Goal: Book appointment/travel/reservation

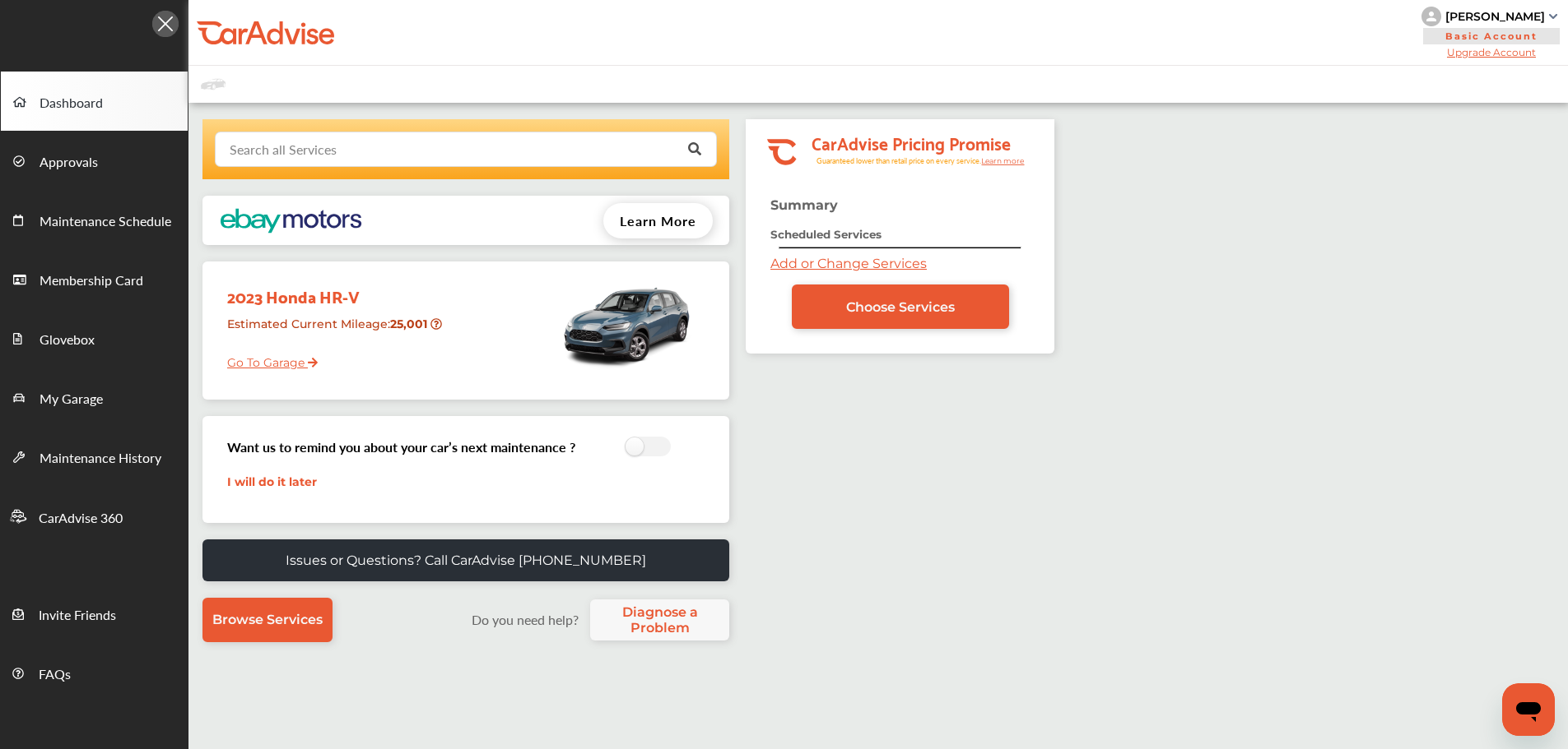
drag, startPoint x: 343, startPoint y: 145, endPoint x: 348, endPoint y: 132, distance: 13.9
click at [343, 143] on input "text" at bounding box center [462, 148] width 491 height 32
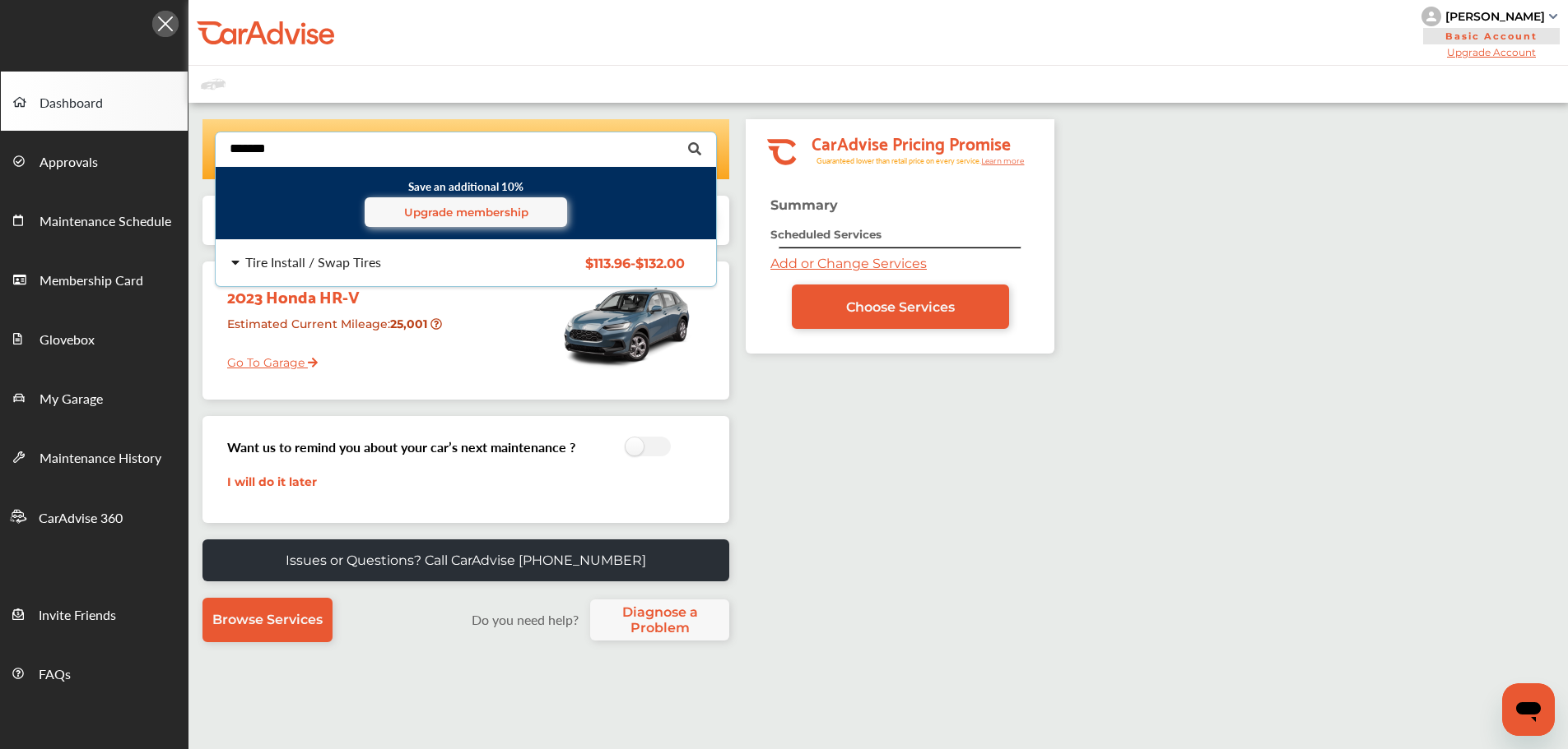
type input "*******"
click at [360, 269] on div "Tire Install / Swap Tires" at bounding box center [312, 263] width 136 height 13
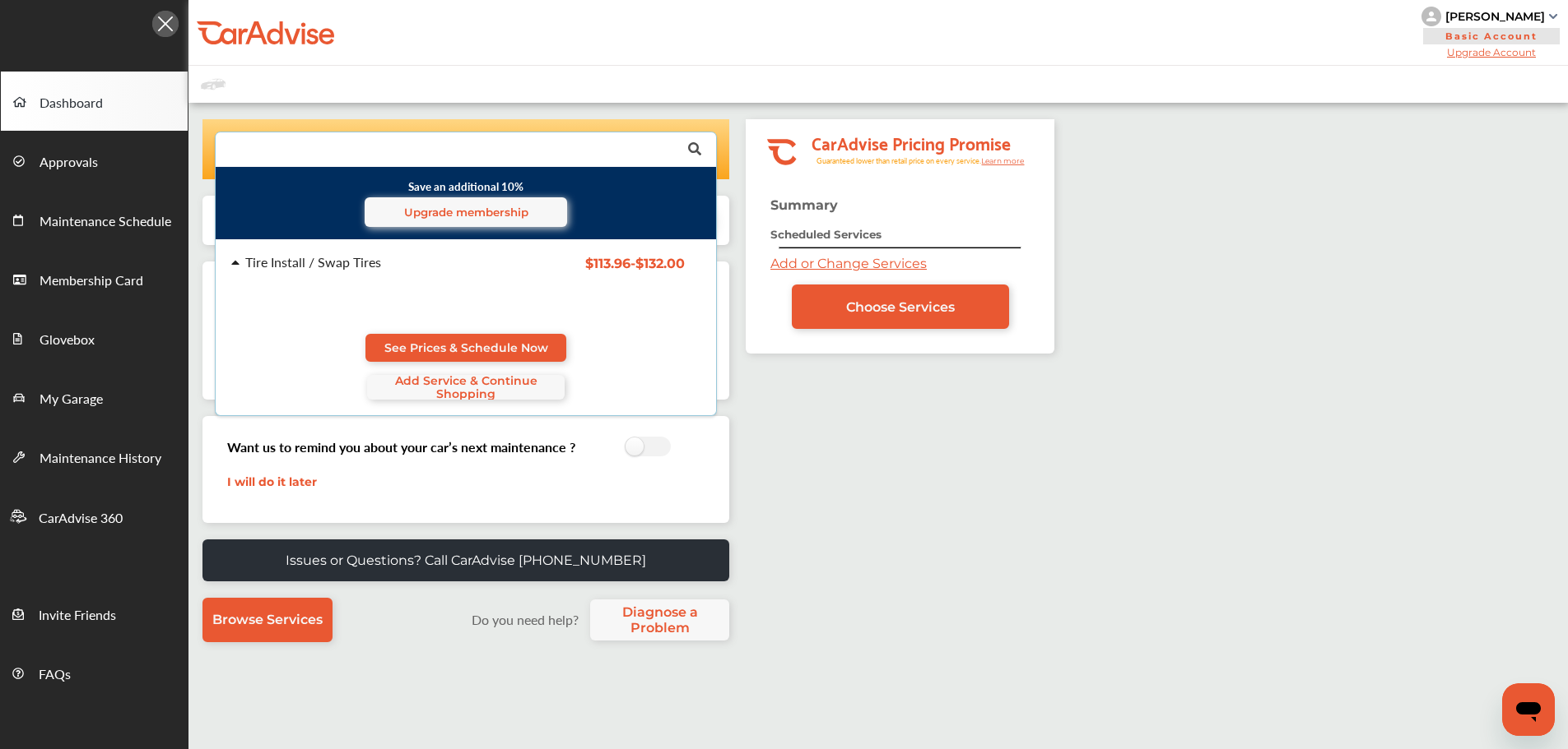
click at [388, 347] on span "See Prices & Schedule Now" at bounding box center [466, 348] width 164 height 13
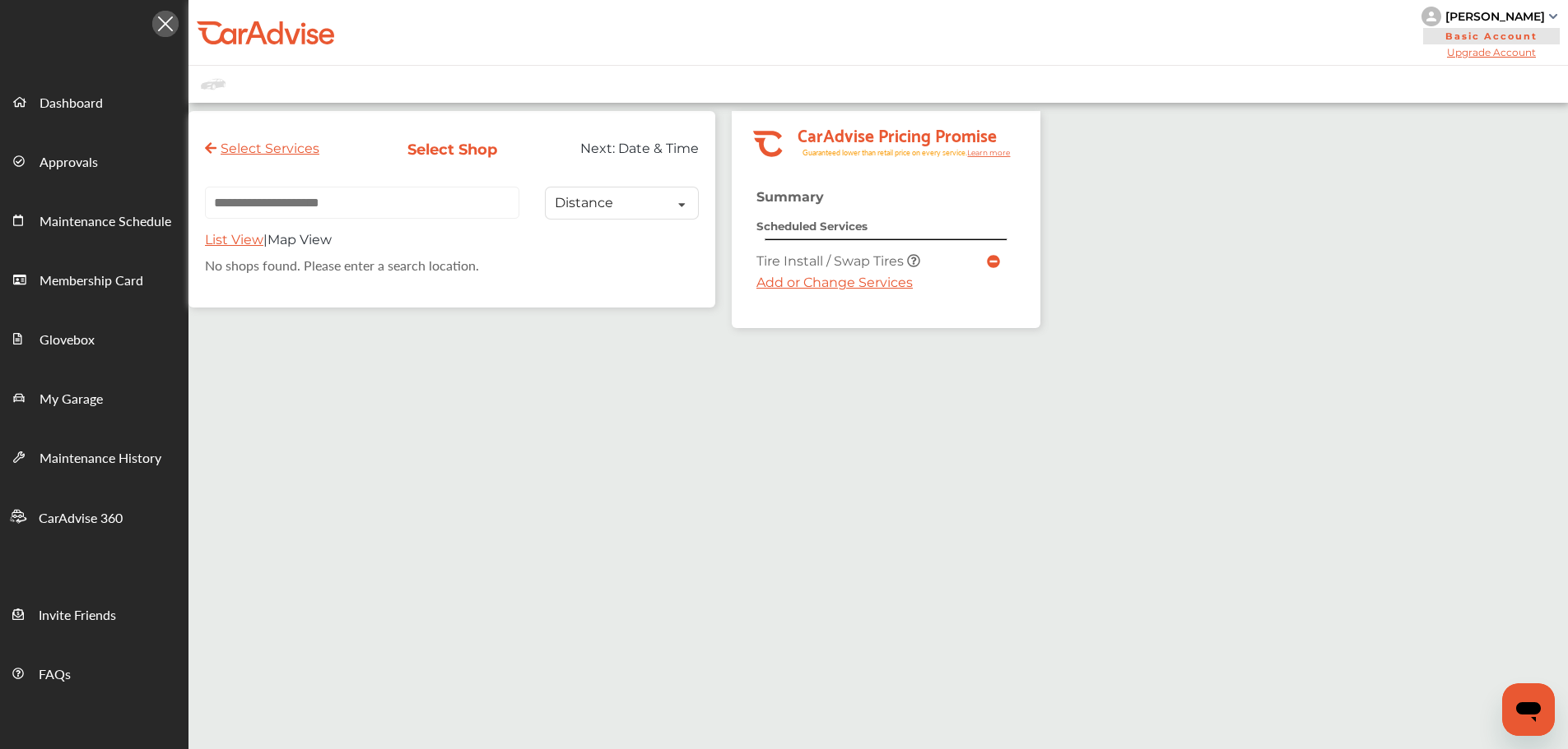
click at [434, 214] on input "text" at bounding box center [361, 203] width 314 height 32
paste input "**********"
type input "**********"
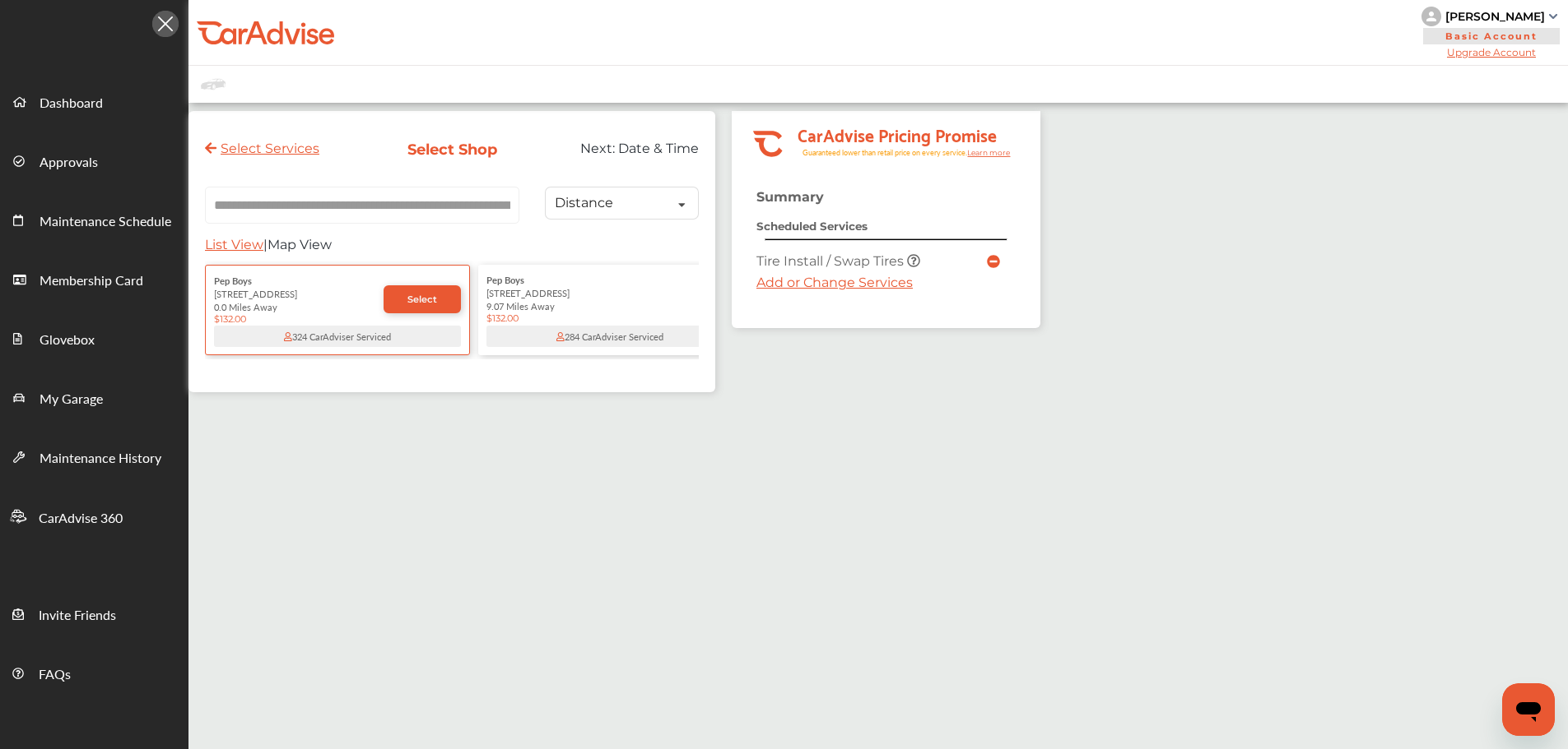
click at [420, 297] on span "Select" at bounding box center [422, 299] width 29 height 12
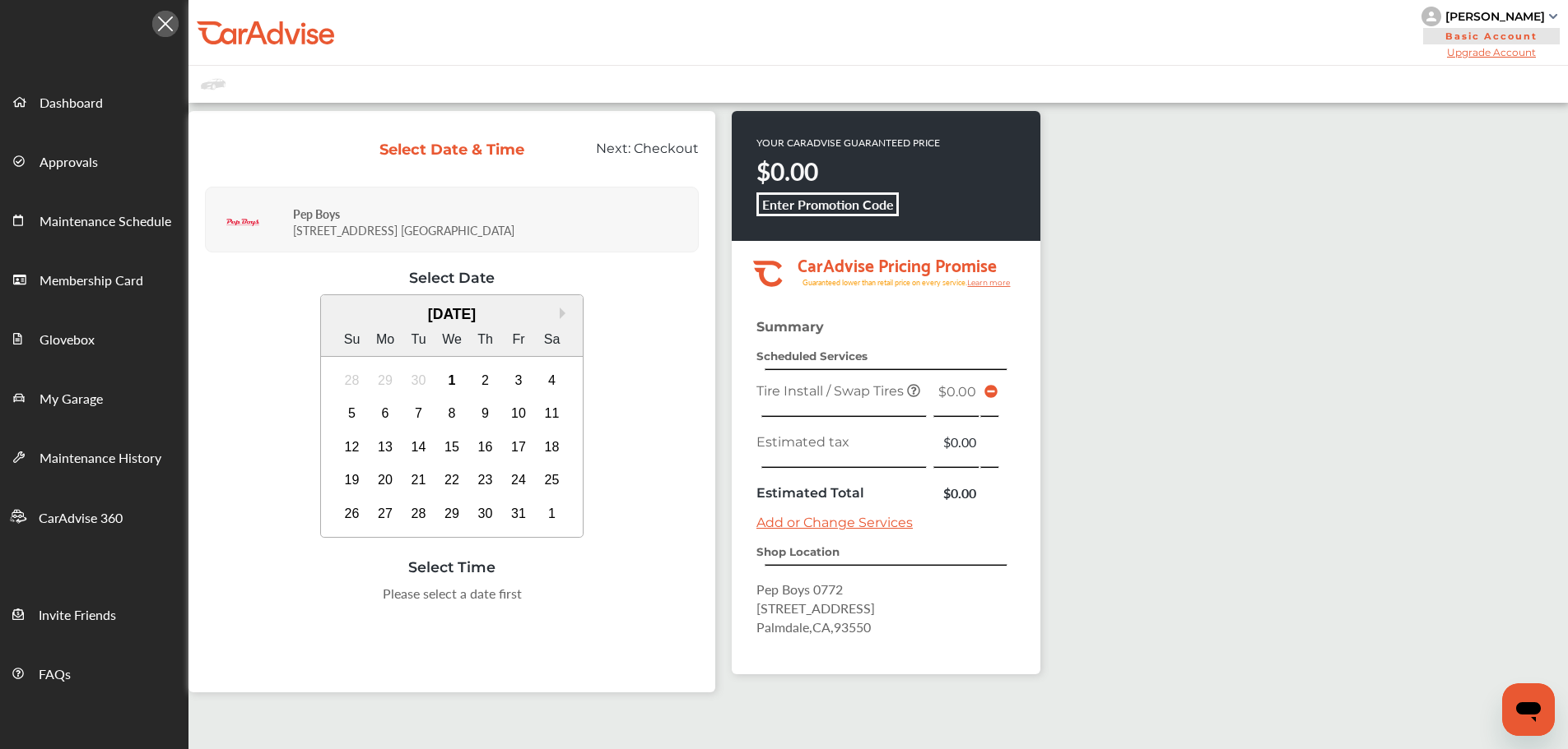
click at [454, 377] on div "1" at bounding box center [452, 380] width 27 height 27
click at [419, 598] on div "4:00 PM" at bounding box center [411, 599] width 77 height 29
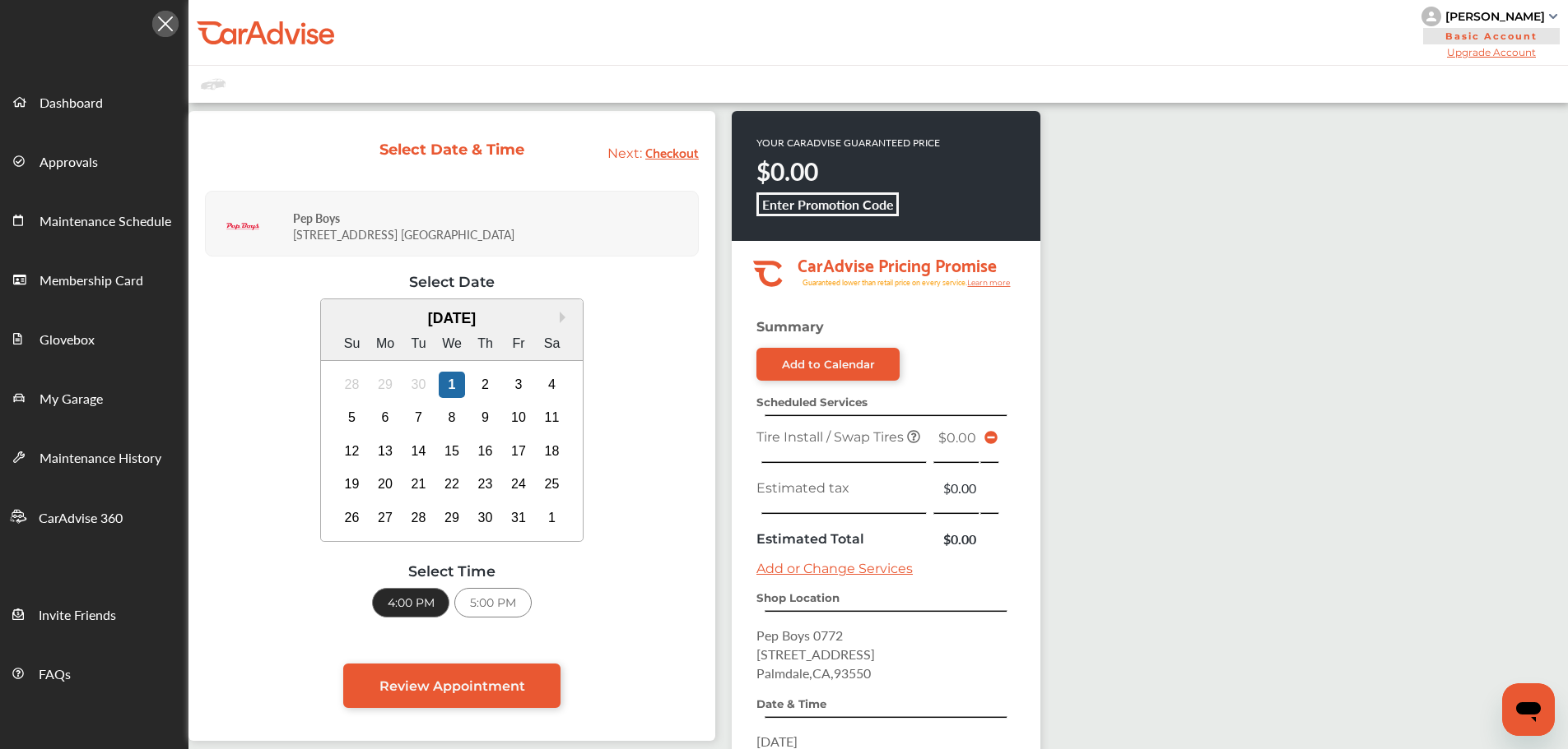
click at [458, 679] on span "Review Appointment" at bounding box center [453, 686] width 146 height 16
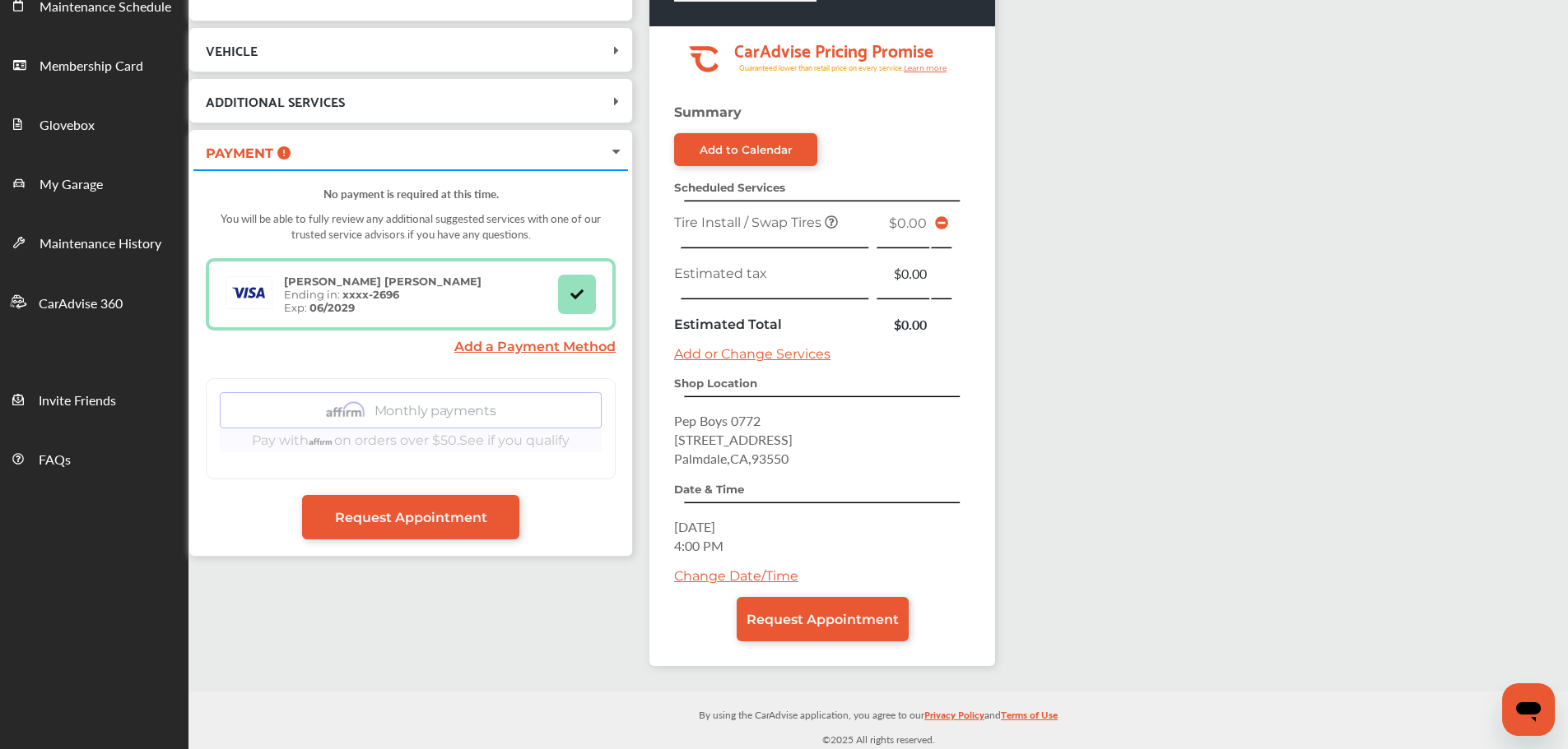
scroll to position [217, 0]
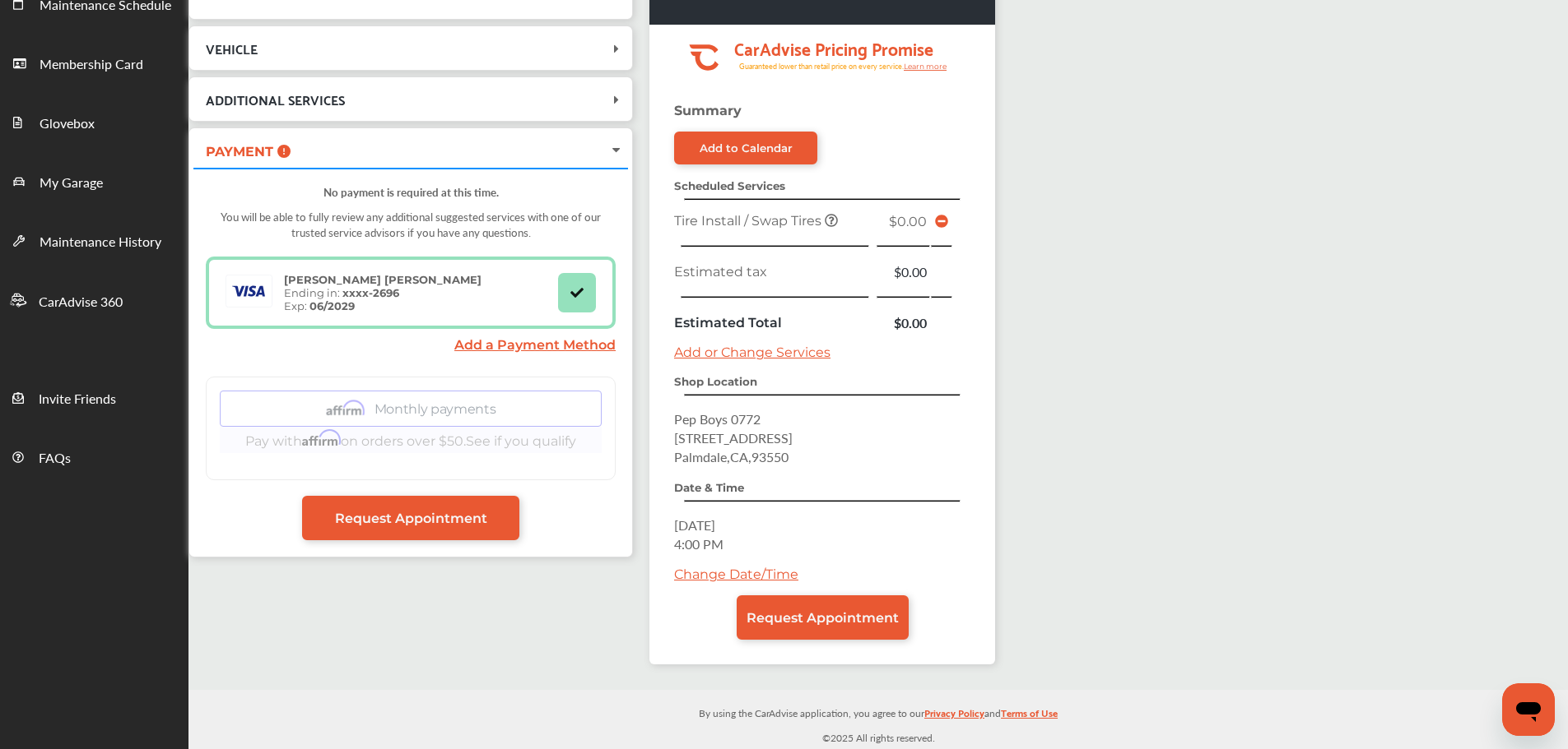
click at [765, 616] on span "Request Appointment" at bounding box center [822, 618] width 152 height 16
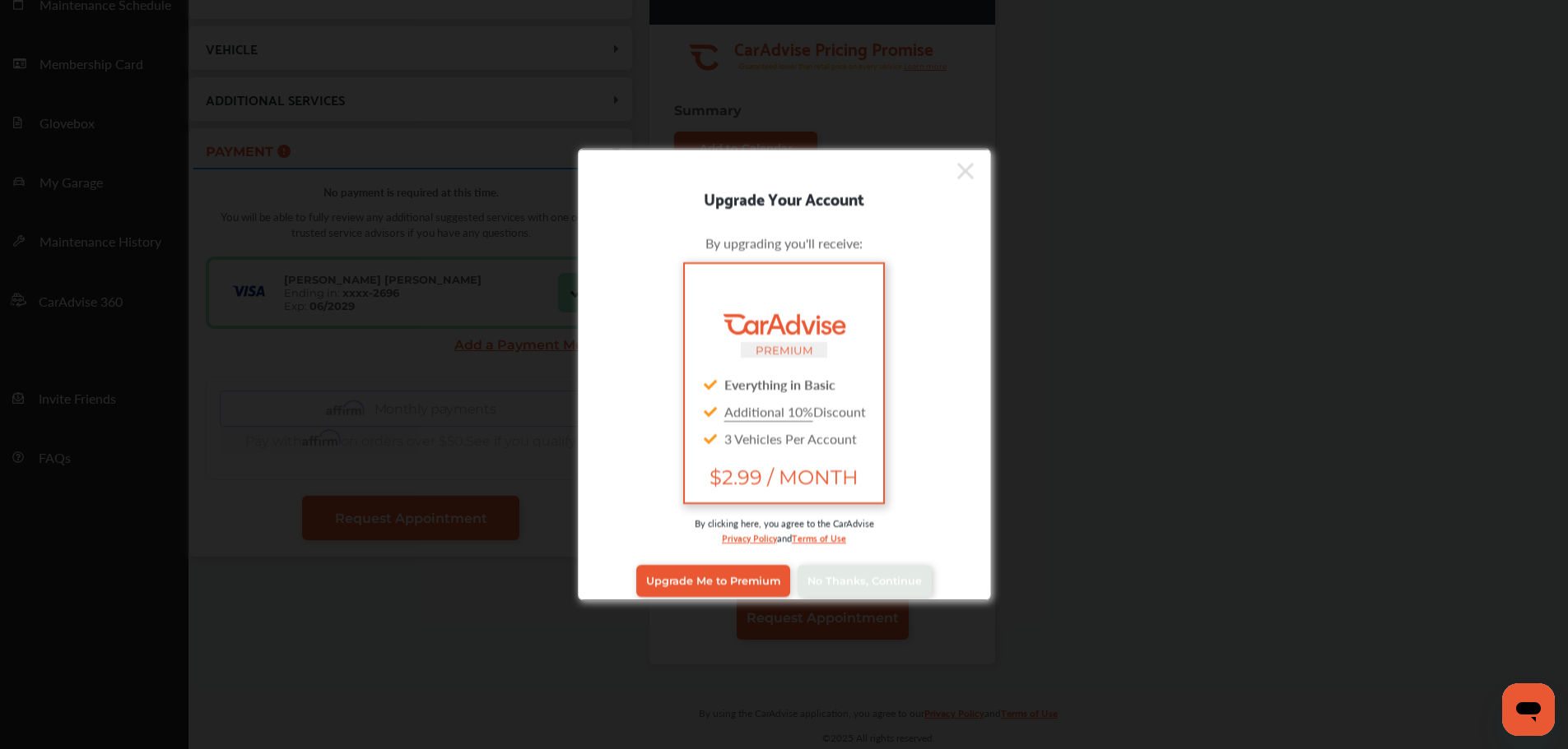
click at [905, 572] on link "No Thanks, Continue" at bounding box center [865, 580] width 135 height 31
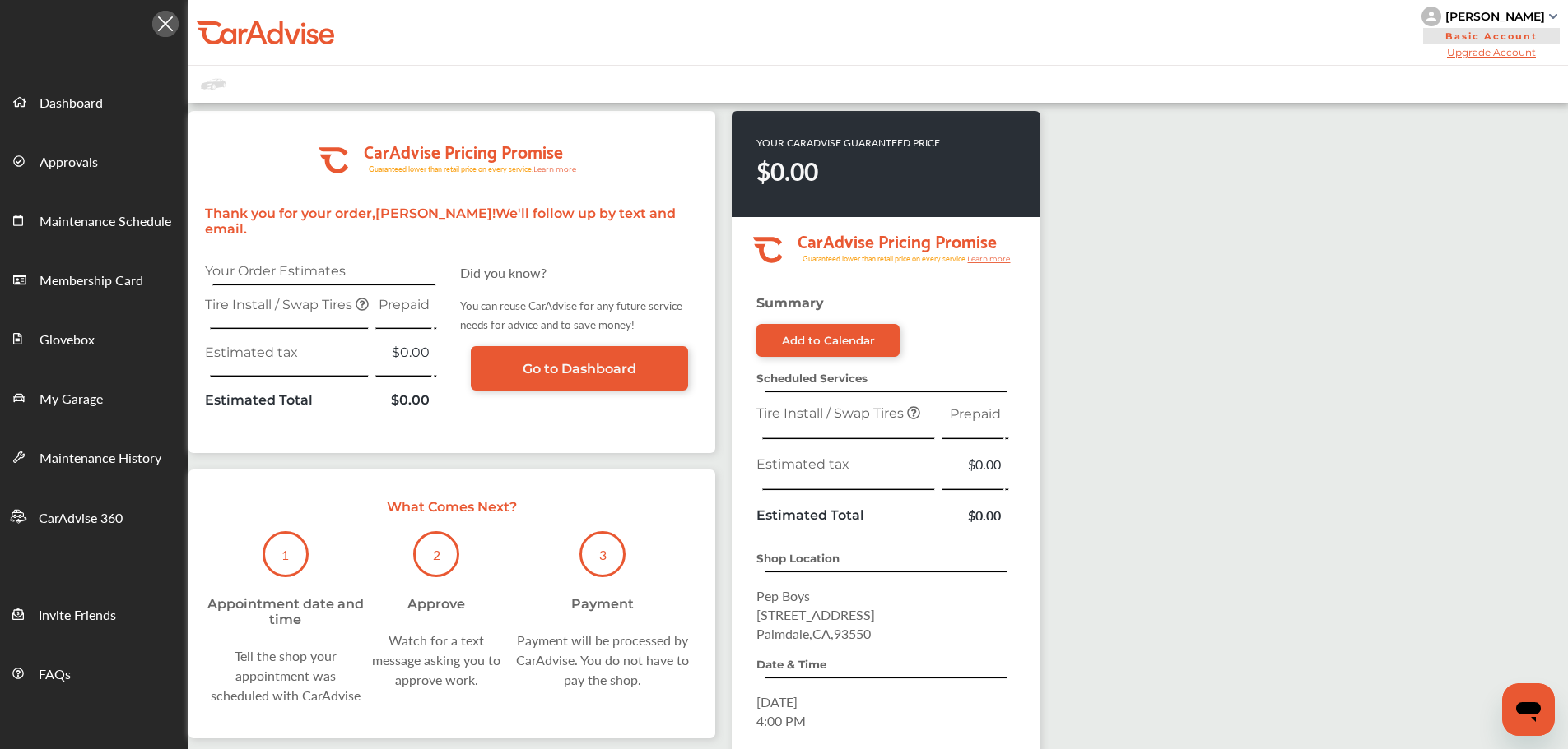
click at [73, 408] on span "My Garage" at bounding box center [71, 399] width 64 height 21
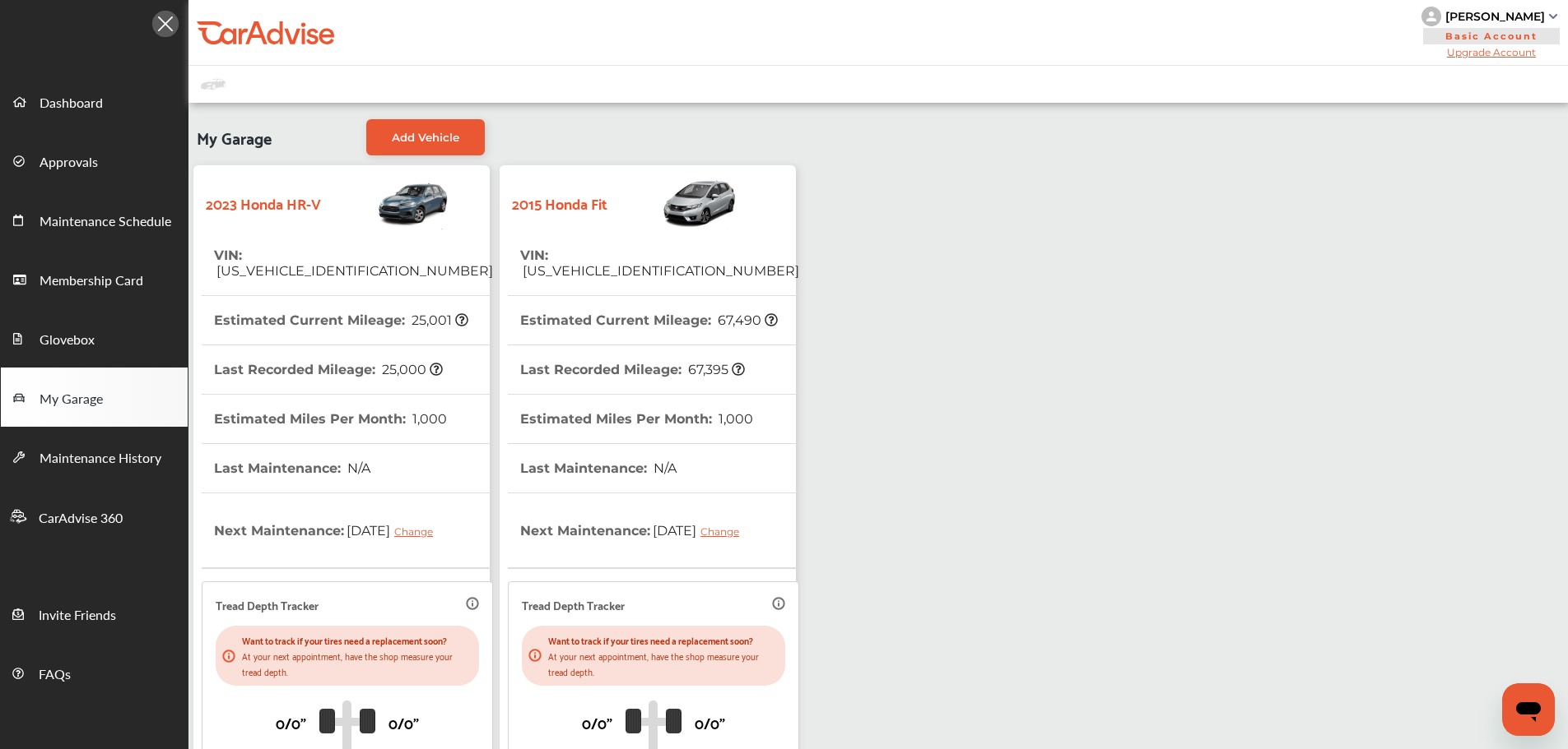
click at [626, 419] on th "Estimated Miles Per Month : 1,000" at bounding box center [636, 419] width 233 height 49
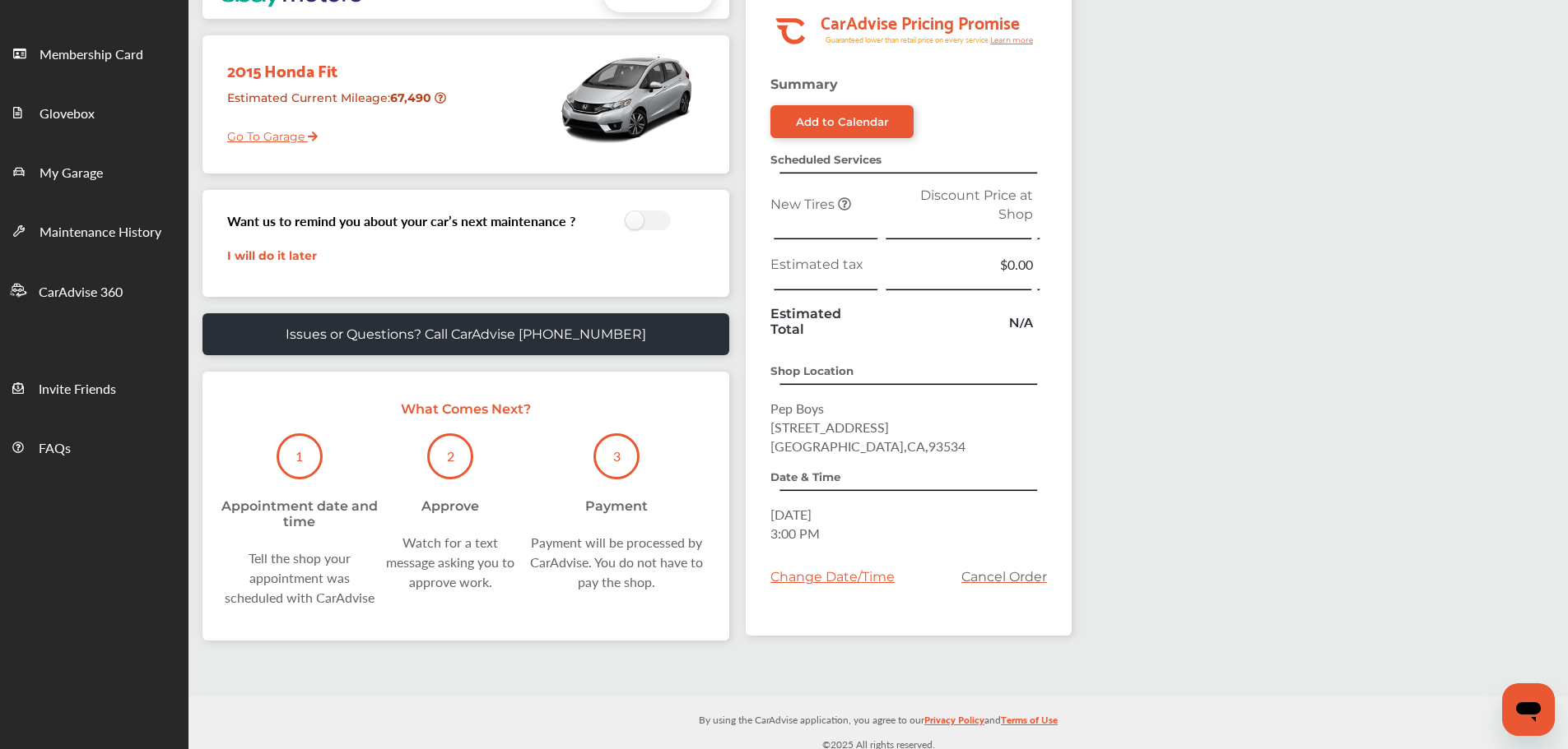
scroll to position [233, 0]
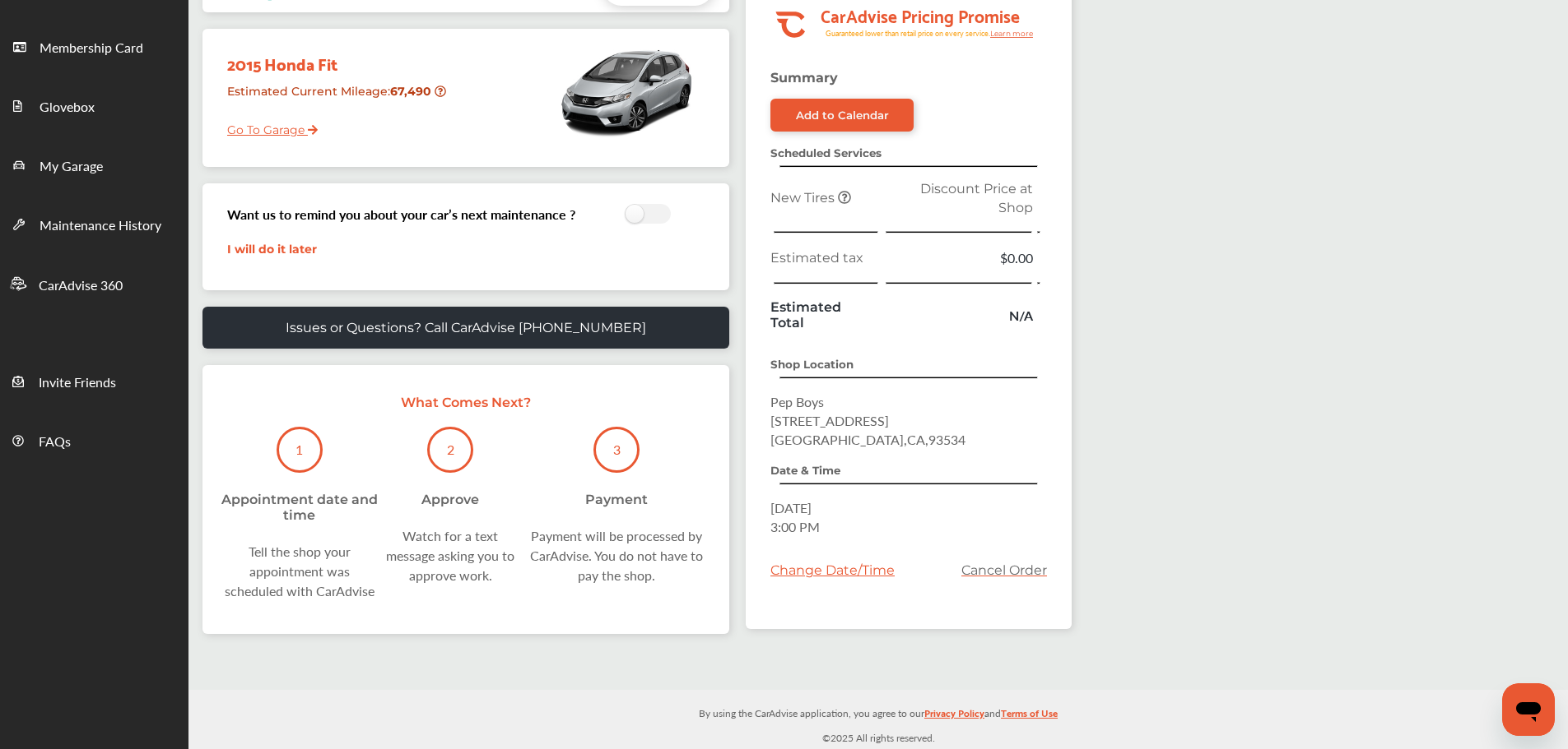
click at [993, 574] on link "Cancel Order" at bounding box center [1004, 570] width 86 height 16
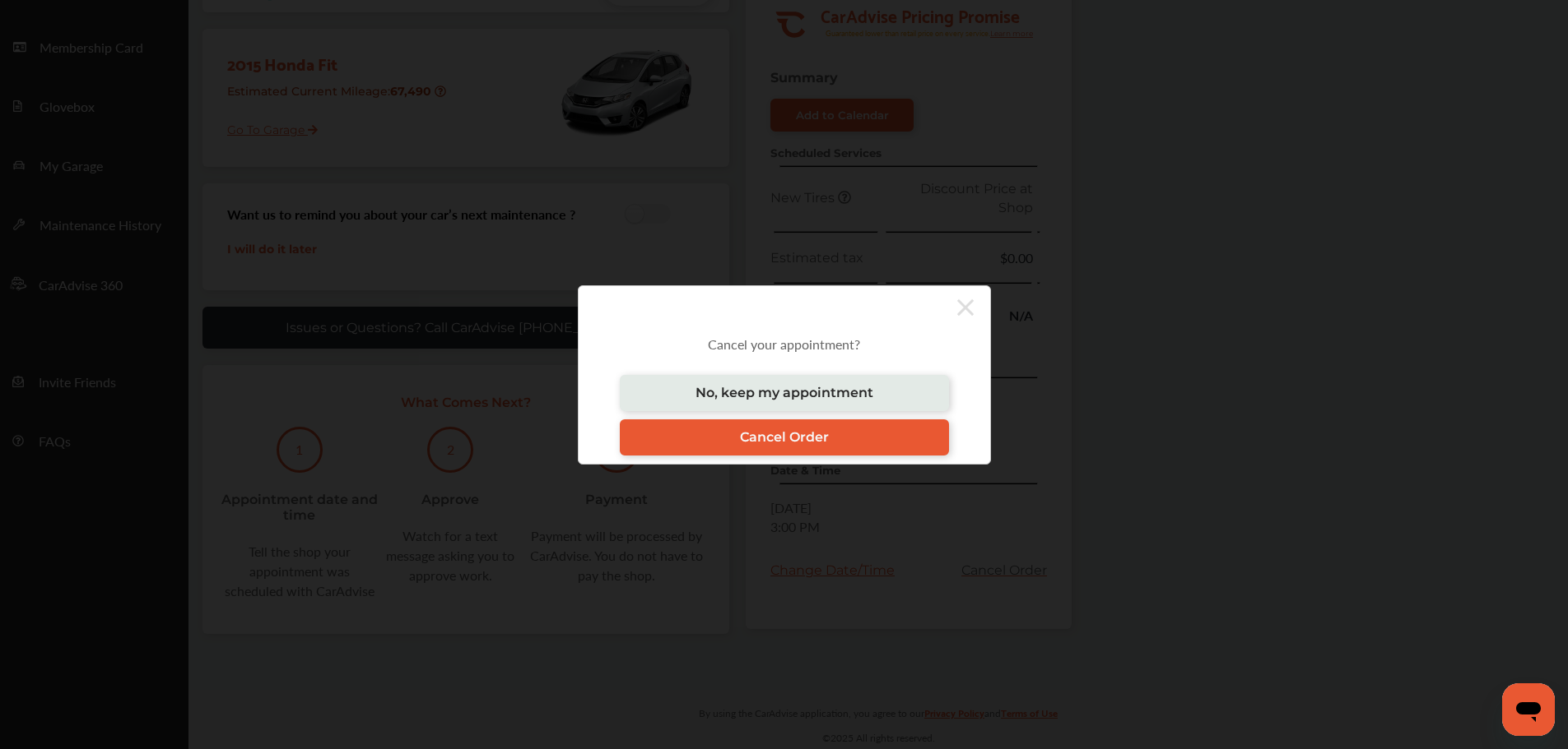
click at [852, 435] on link "Cancel Order" at bounding box center [784, 437] width 329 height 36
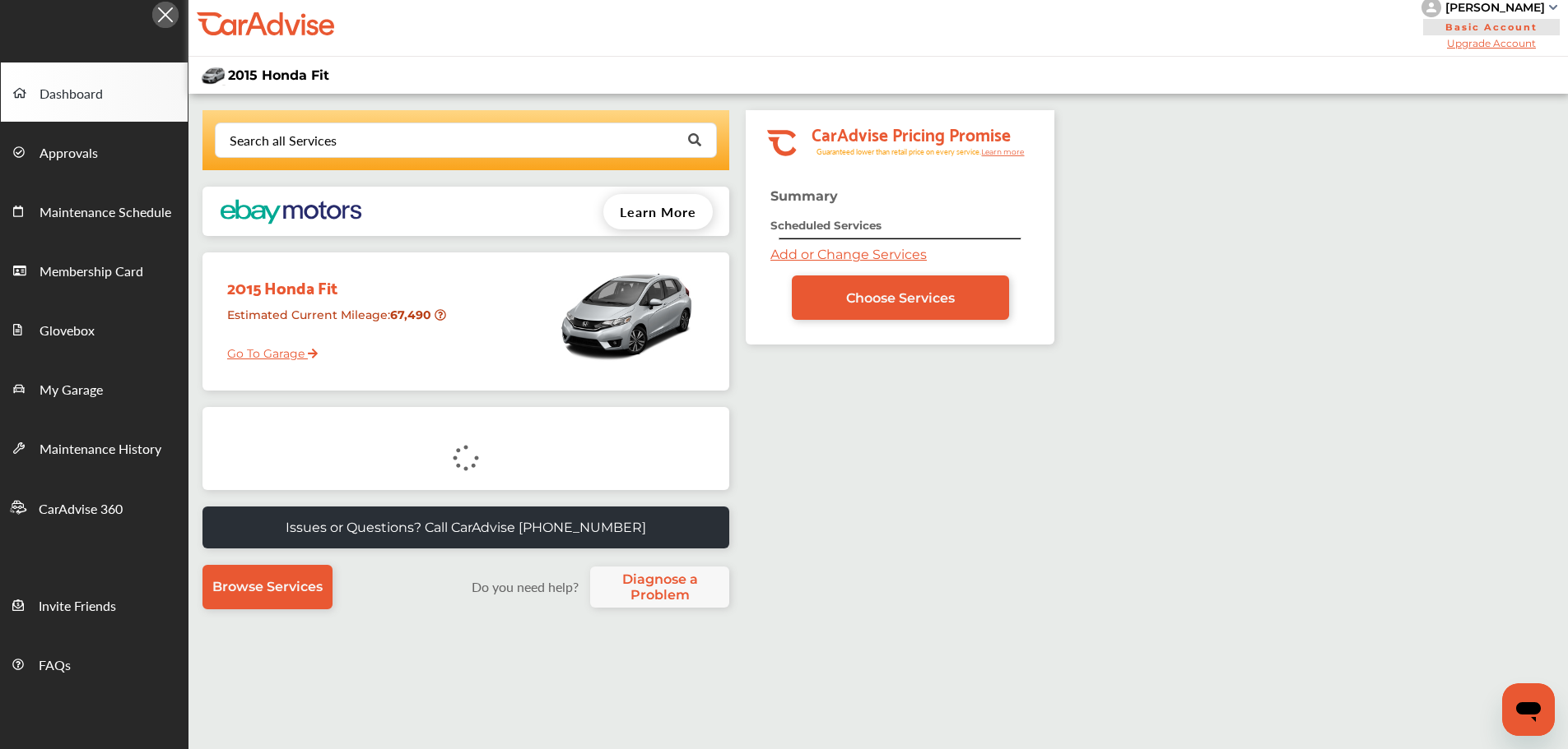
scroll to position [0, 0]
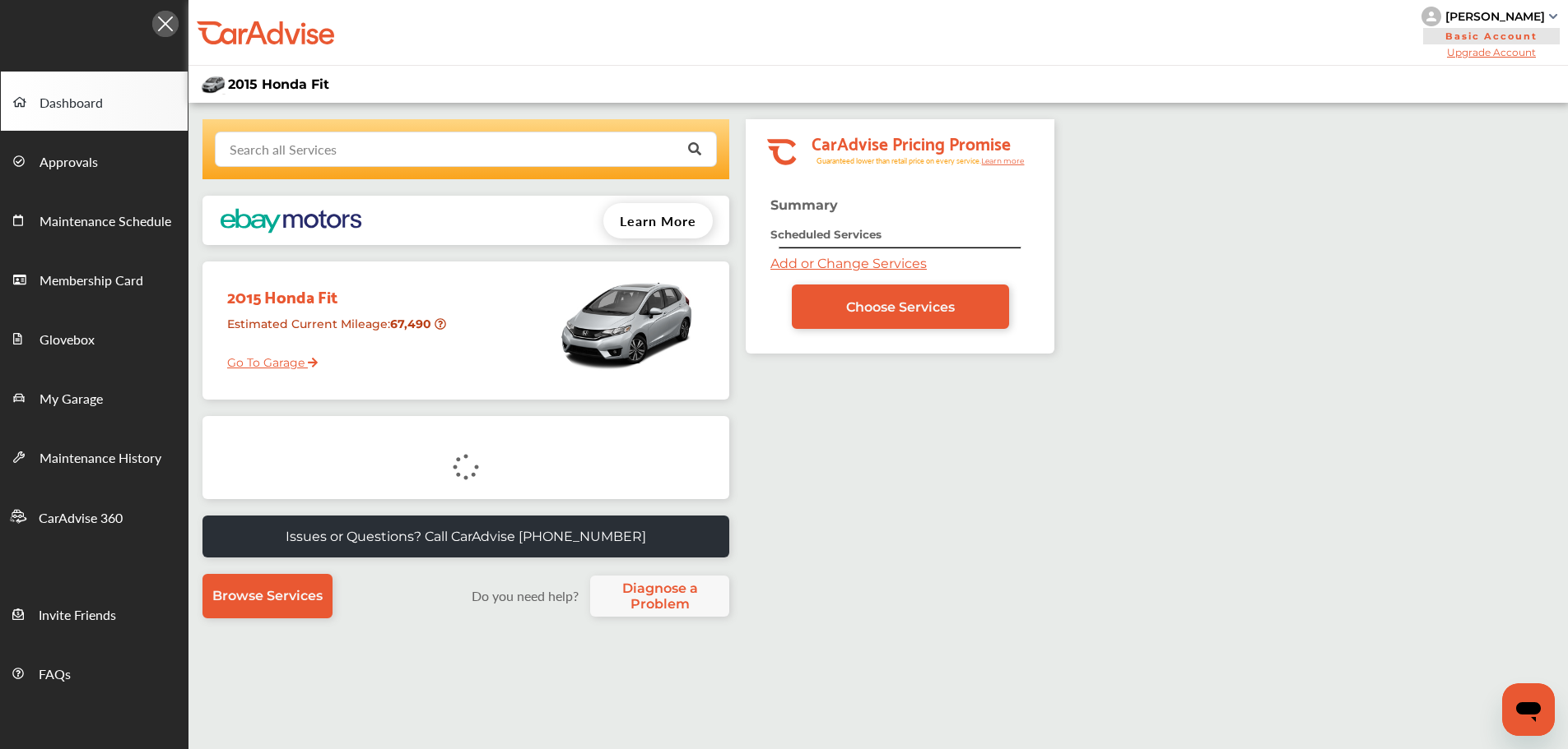
click at [443, 151] on input "text" at bounding box center [462, 148] width 491 height 32
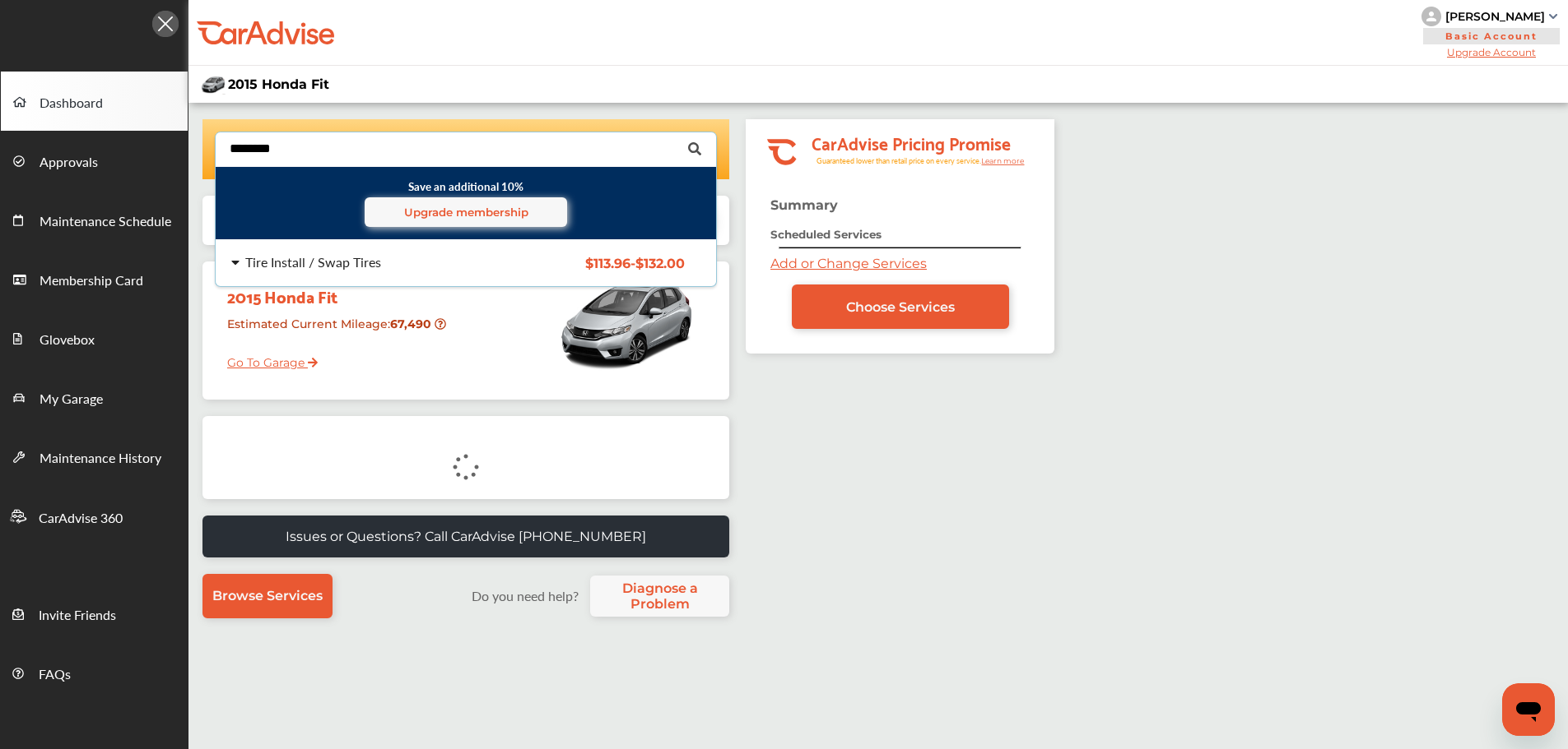
type input "********"
click at [475, 273] on div "Tire Install / Swap Tires $113.96 - $132.00 Tire Install / Swap Tires $113.96 -…" at bounding box center [466, 263] width 526 height 46
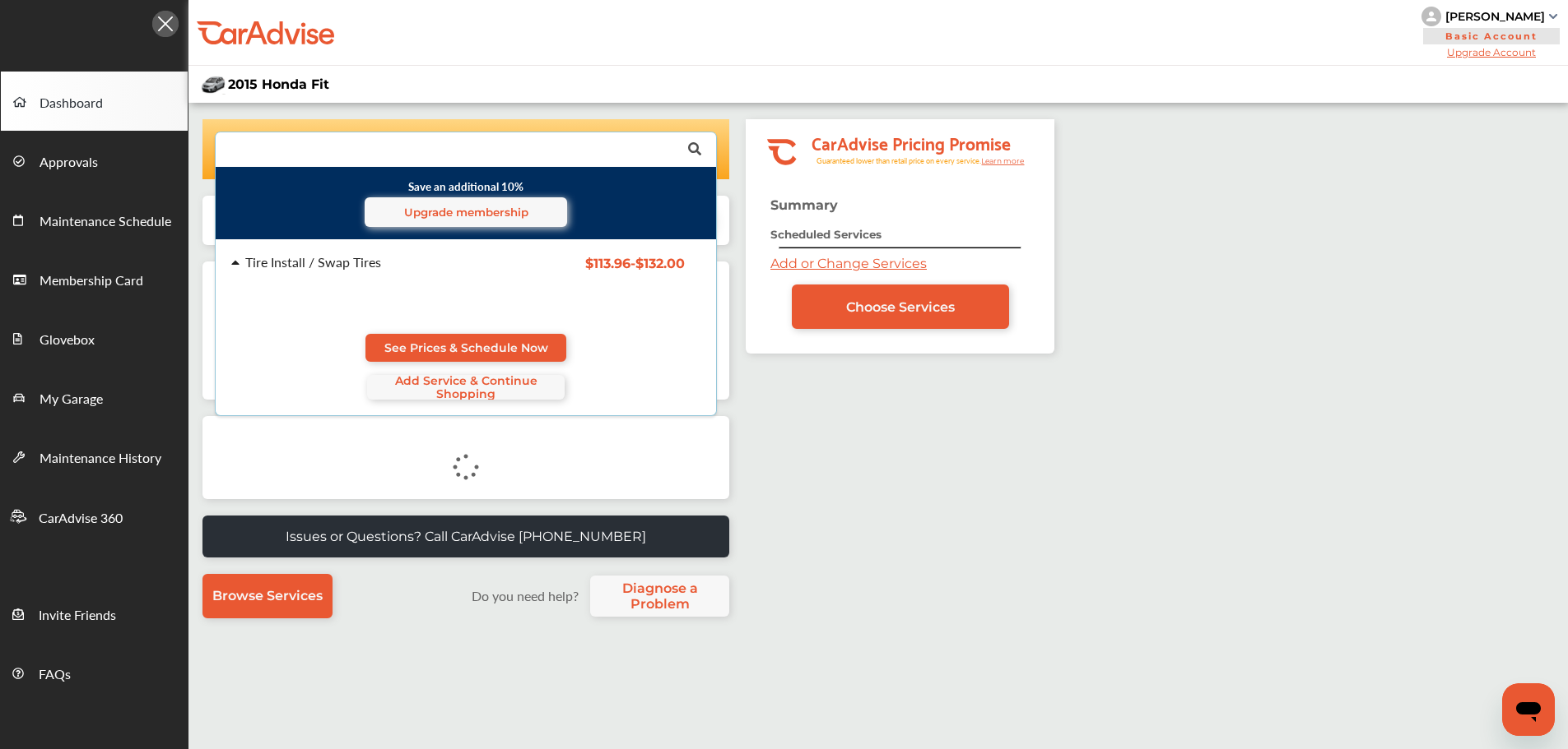
click at [433, 351] on span "See Prices & Schedule Now" at bounding box center [466, 348] width 164 height 13
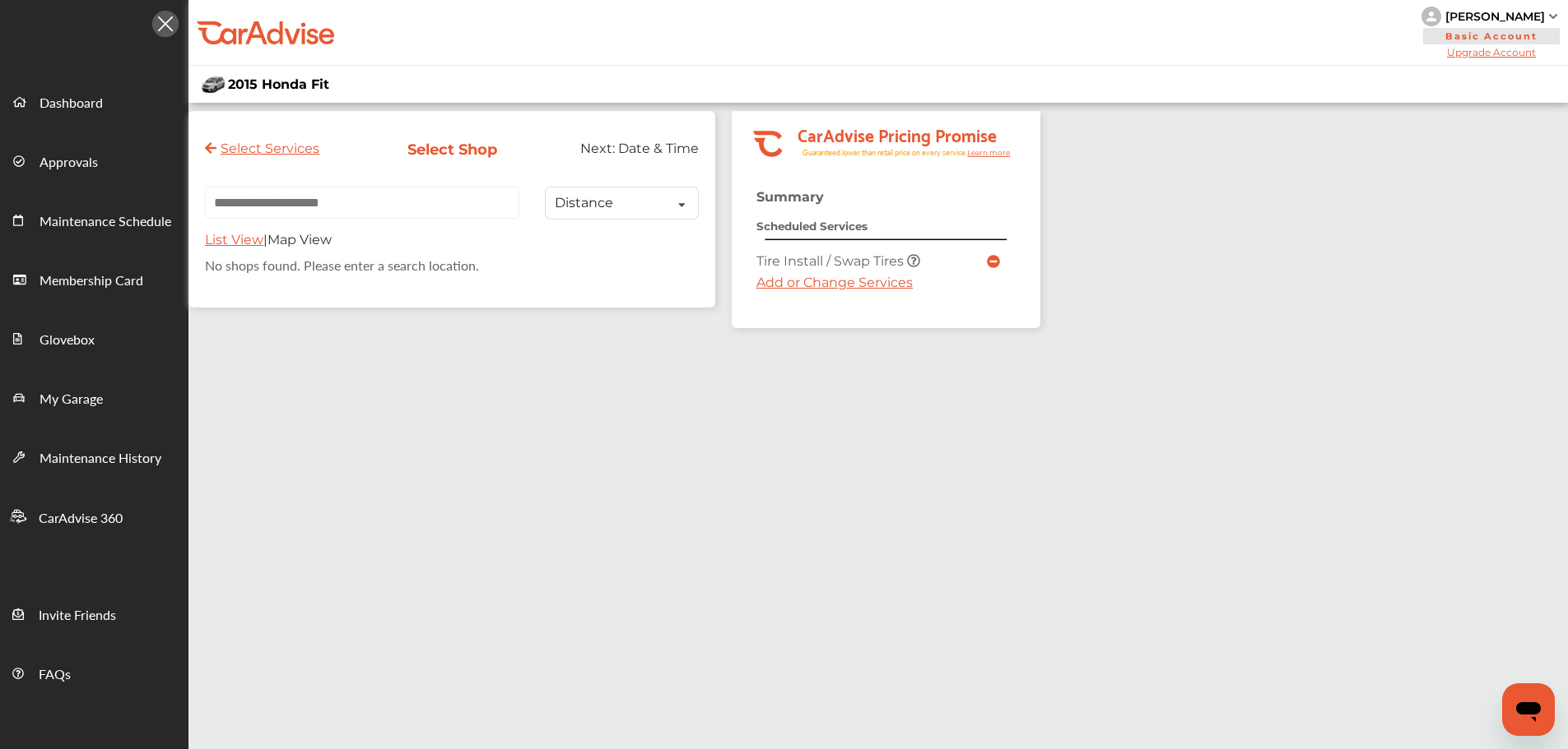
click at [415, 211] on input "text" at bounding box center [361, 203] width 314 height 32
paste input "**********"
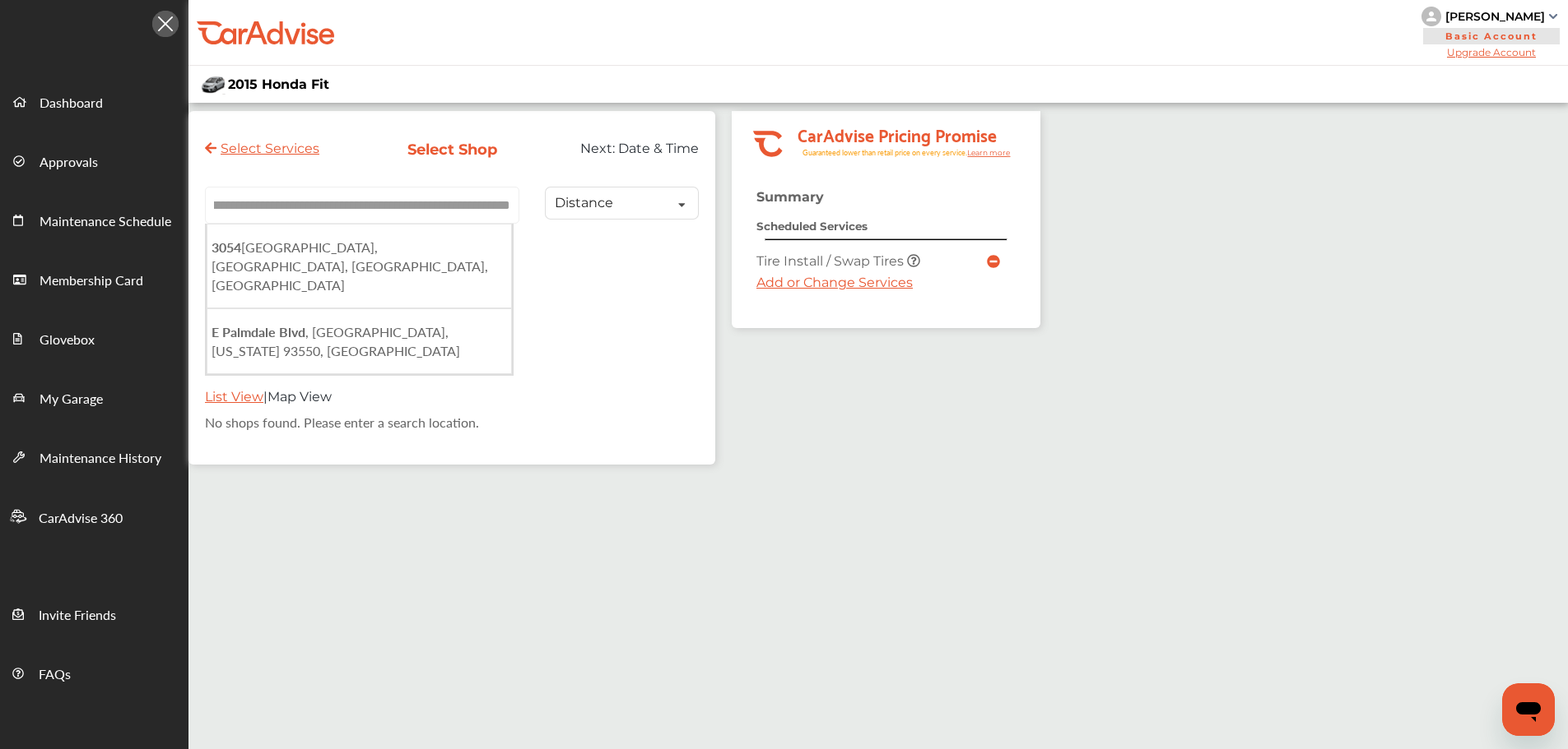
click at [396, 228] on li "[STREET_ADDRESS]" at bounding box center [359, 266] width 305 height 85
type input "**********"
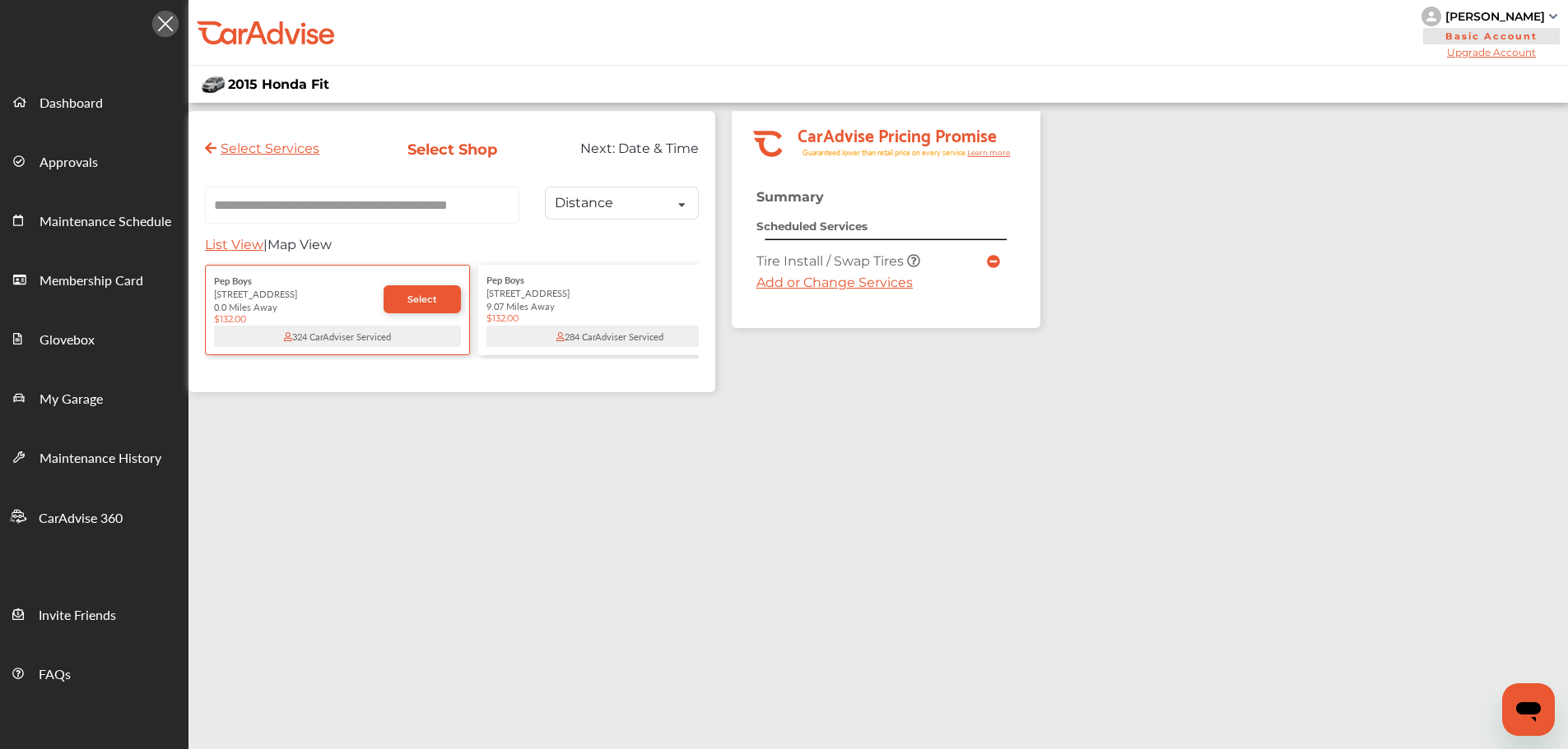
click at [425, 300] on span "Select" at bounding box center [422, 299] width 29 height 12
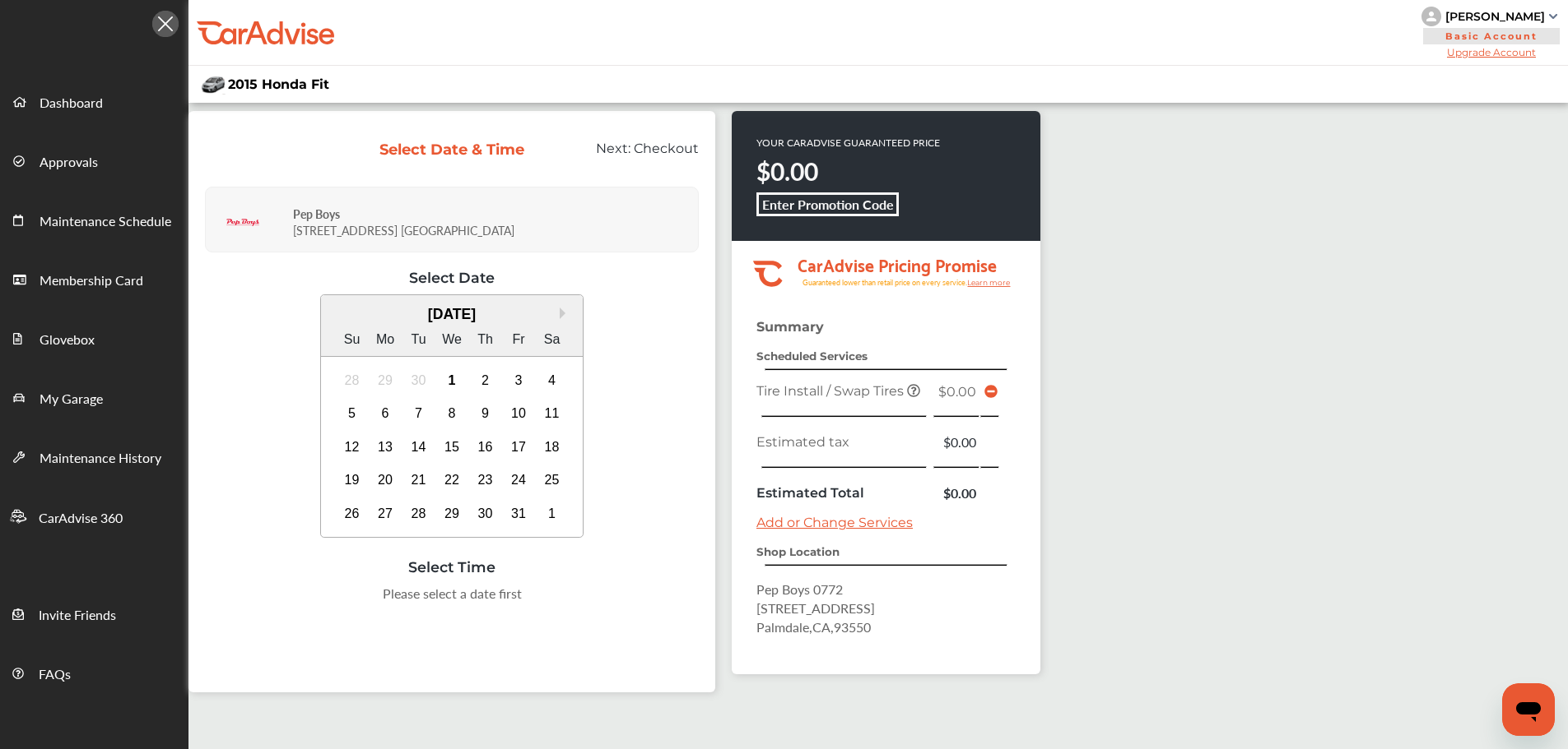
click at [547, 390] on div "4" at bounding box center [552, 380] width 27 height 27
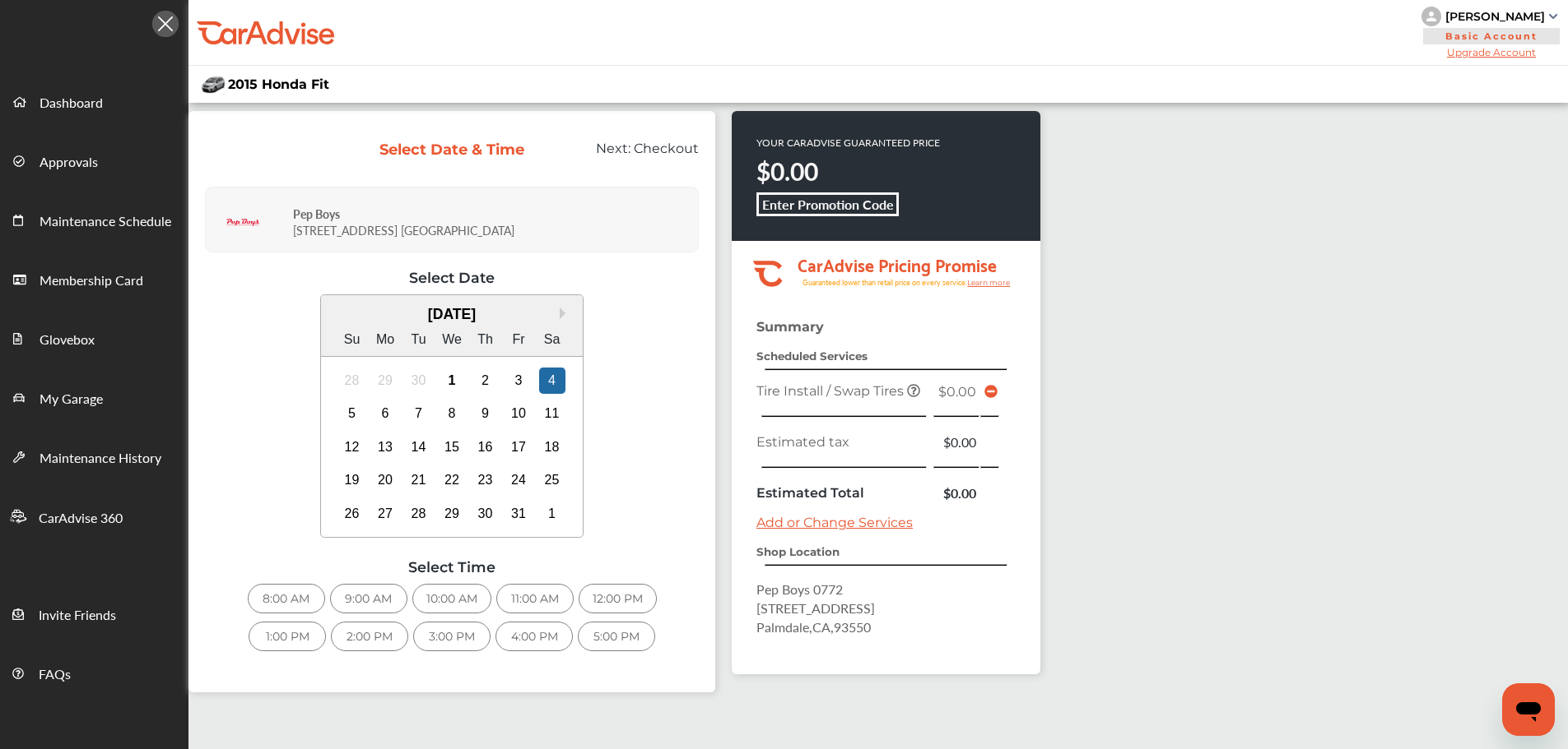
click at [527, 369] on div "3" at bounding box center [518, 380] width 27 height 27
click at [552, 377] on div "4" at bounding box center [552, 380] width 27 height 27
click at [457, 652] on div "8:00 AM 9:00 AM 10:00 AM 11:00 AM 12:00 PM 1:00 PM 2:00 PM 3:00 PM 4:00 PM 5:00…" at bounding box center [452, 622] width 494 height 76
click at [457, 642] on div "3:00 PM" at bounding box center [452, 637] width 77 height 29
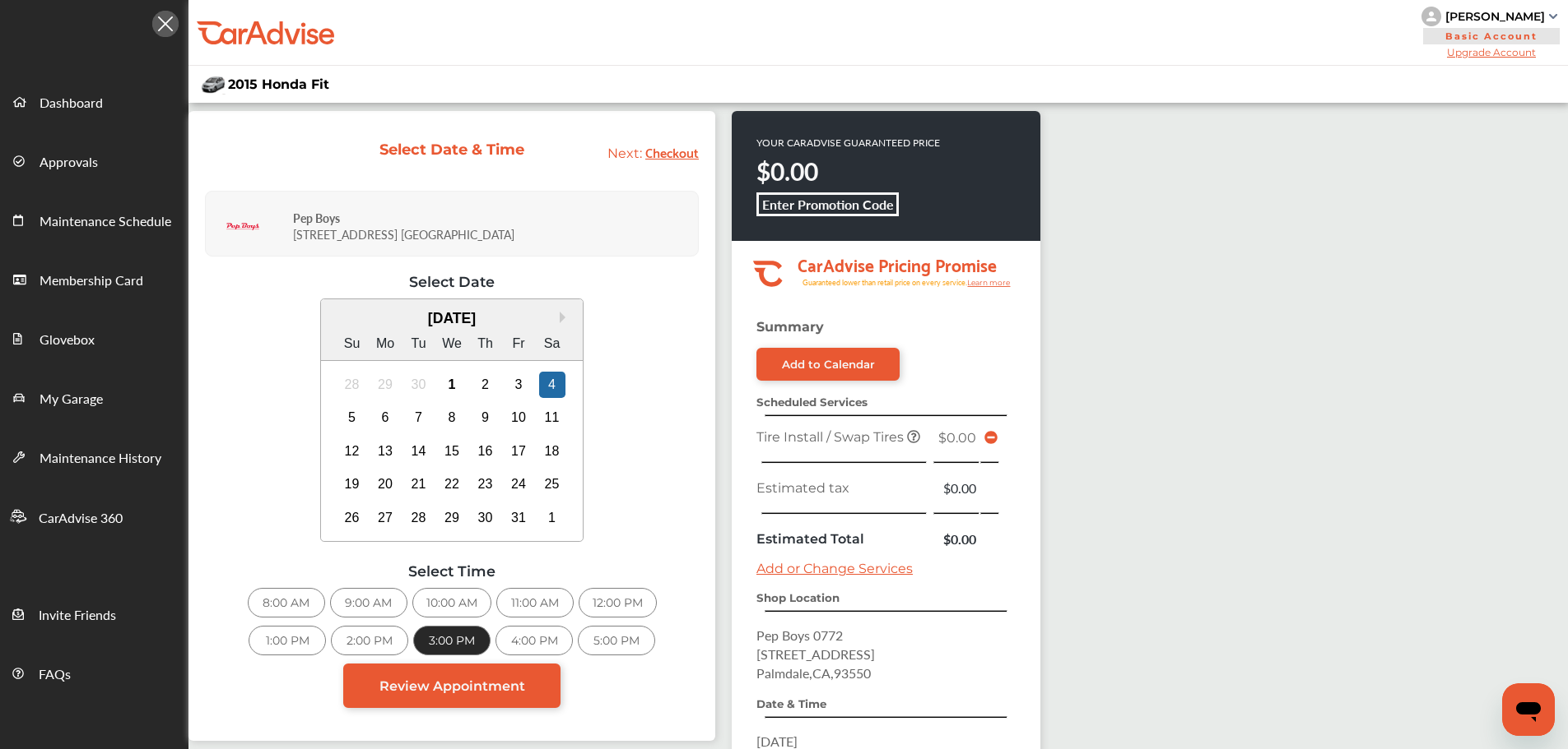
click at [479, 690] on span "Review Appointment" at bounding box center [453, 686] width 146 height 16
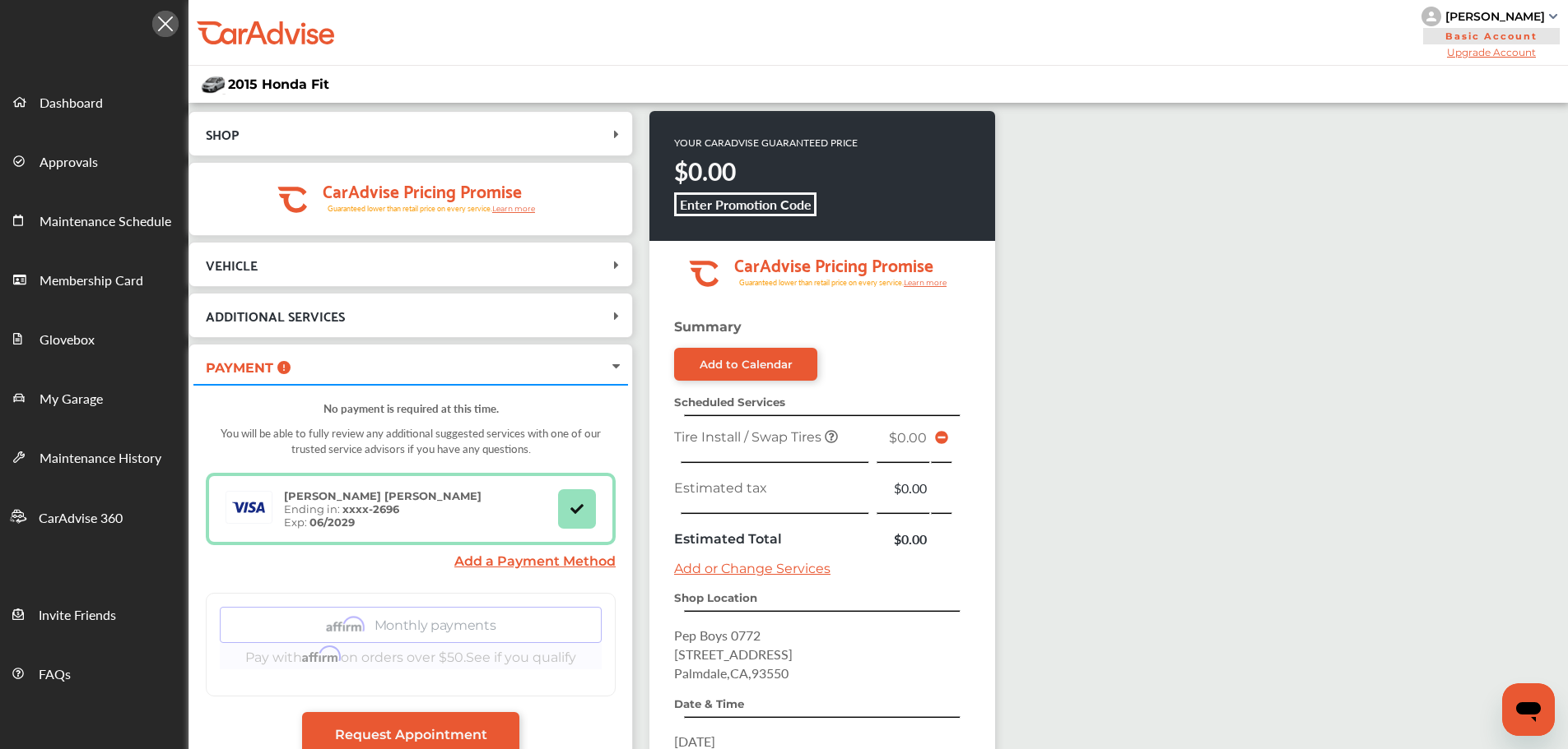
scroll to position [217, 0]
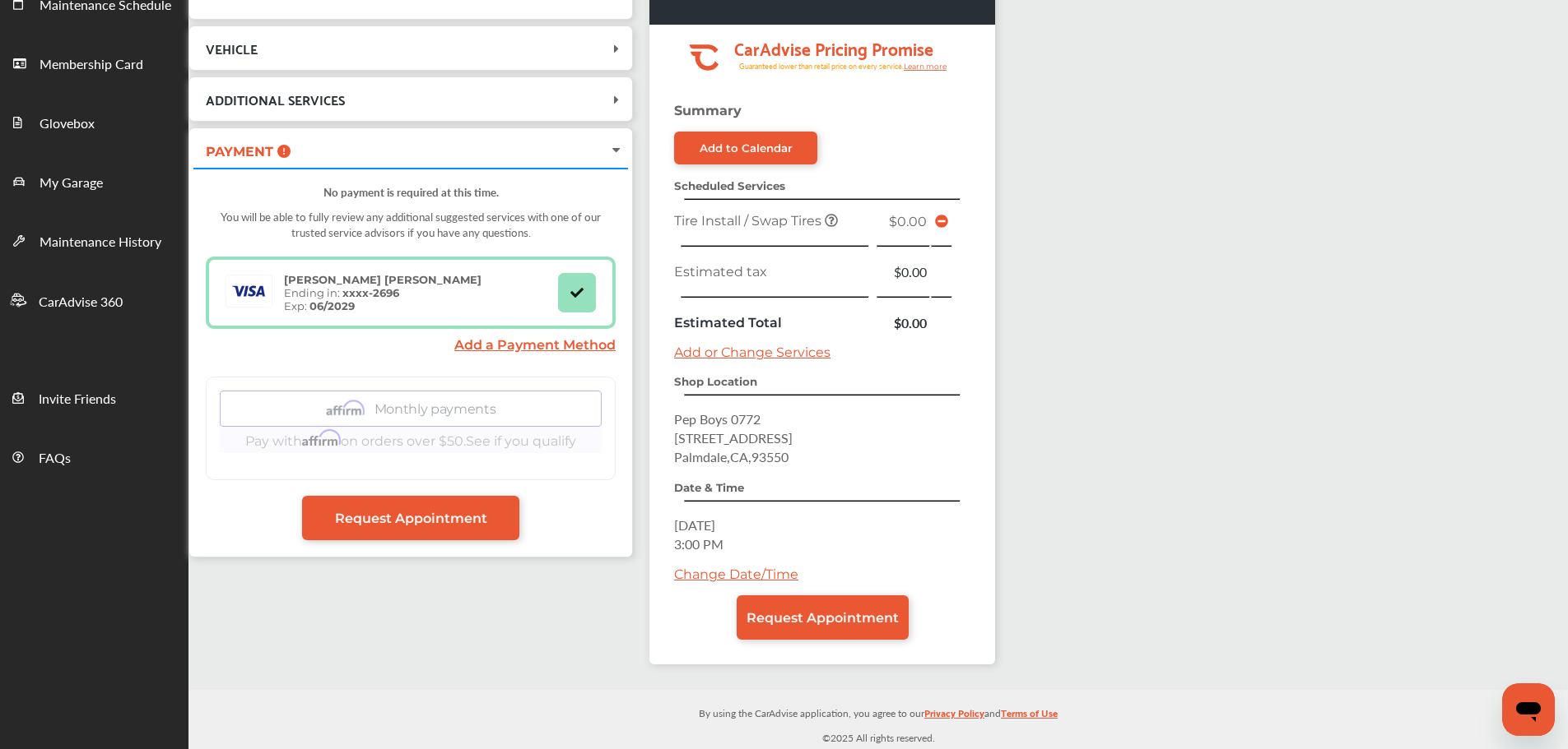
click at [797, 616] on span "Request Appointment" at bounding box center [822, 618] width 152 height 16
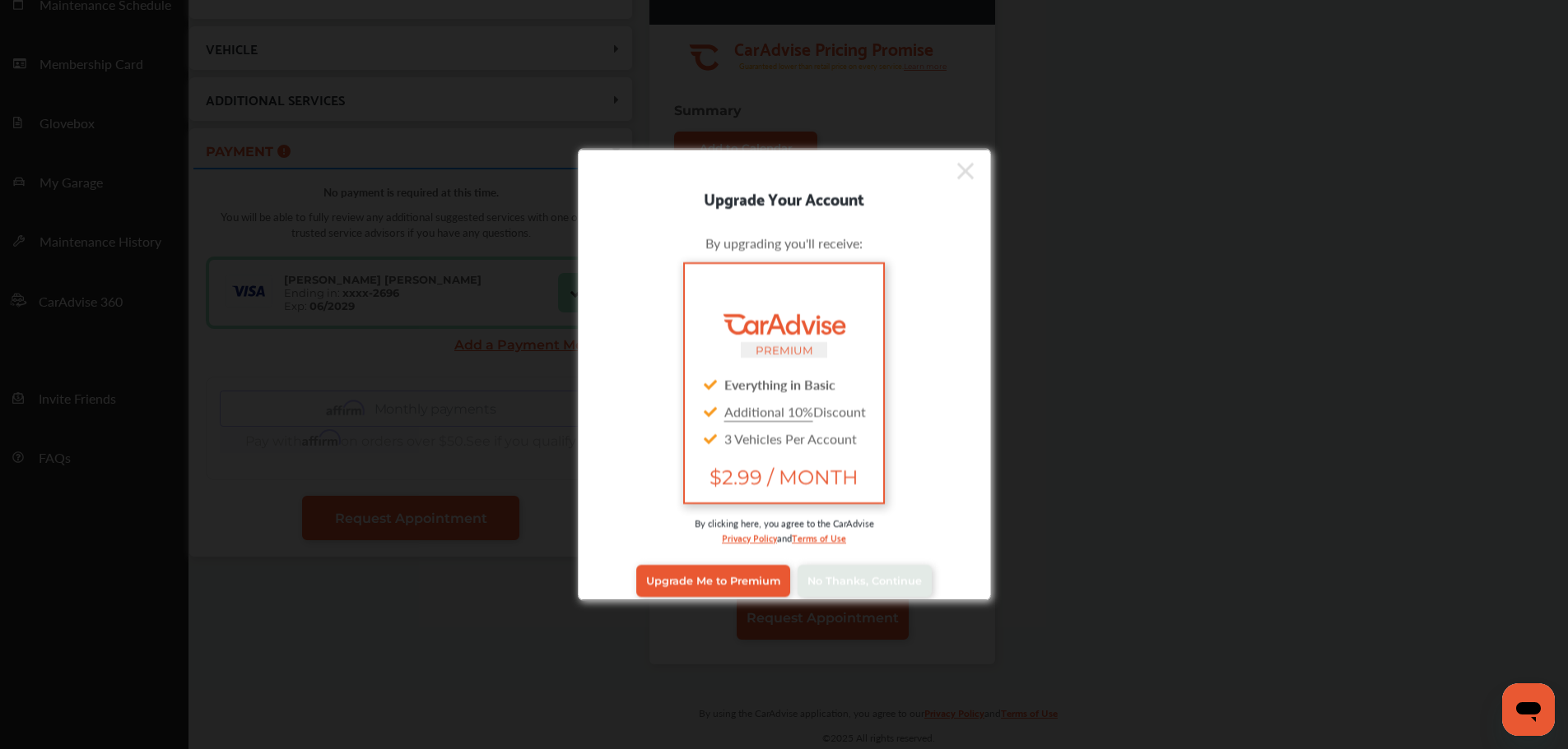
click at [879, 569] on link "No Thanks, Continue" at bounding box center [865, 580] width 135 height 31
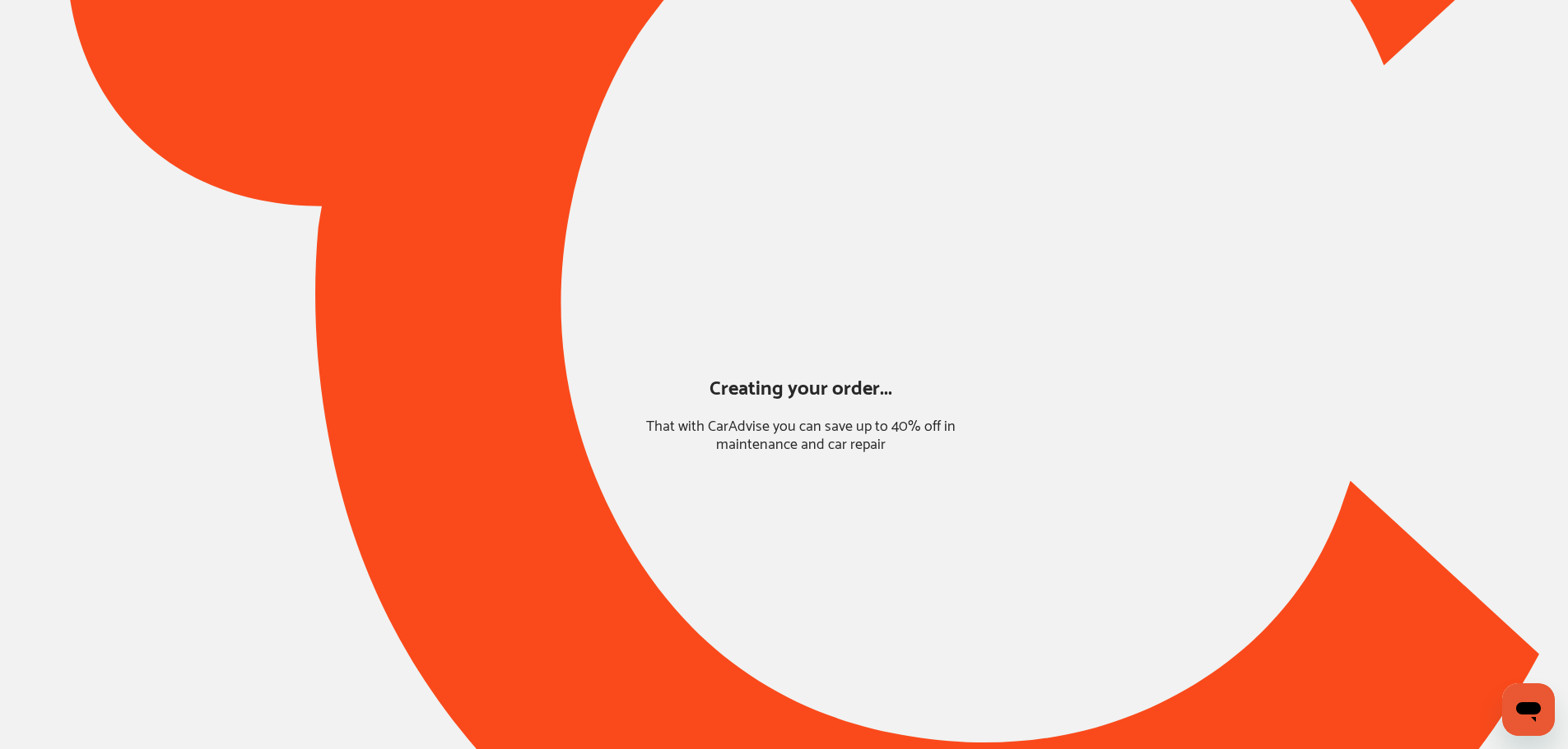
scroll to position [0, 0]
